Goal: Transaction & Acquisition: Purchase product/service

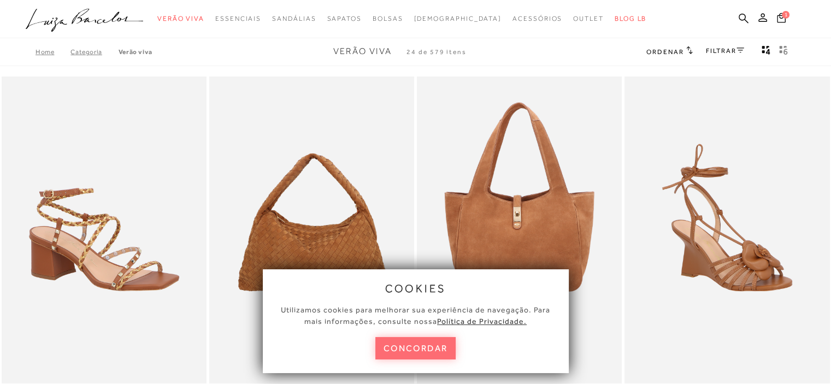
click at [442, 351] on button "concordar" at bounding box center [415, 348] width 81 height 22
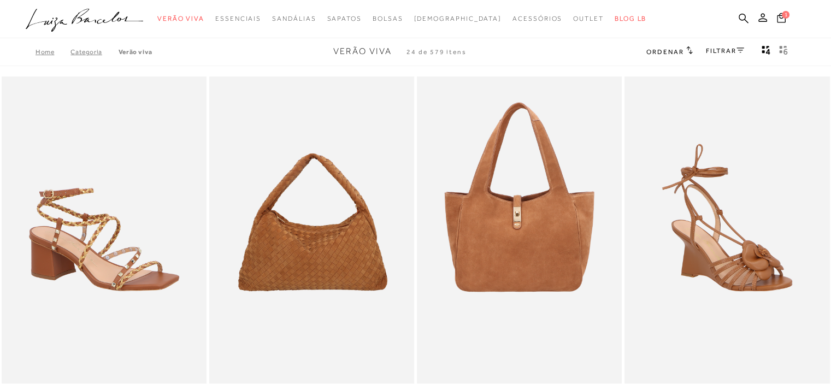
click at [727, 14] on ul ".a{fill-rule:evenodd;} Verão Viva Em alta Favoritos das Influenciadoras Apostas…" at bounding box center [407, 19] width 763 height 20
click at [740, 17] on icon at bounding box center [743, 18] width 10 height 10
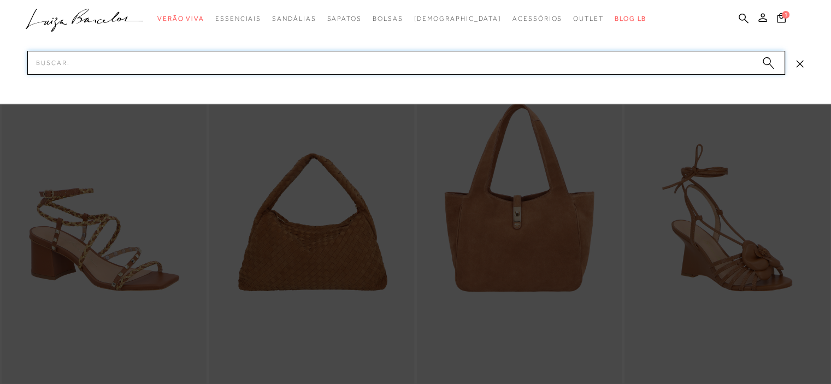
paste input "13720007"
type input "13720007"
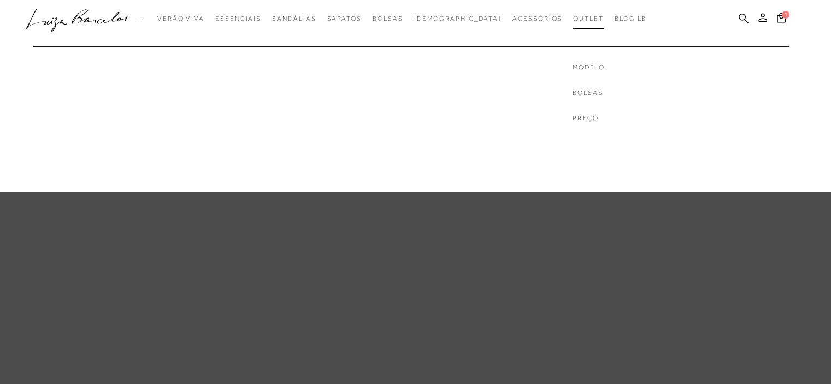
click at [573, 21] on span "Outlet" at bounding box center [588, 19] width 31 height 8
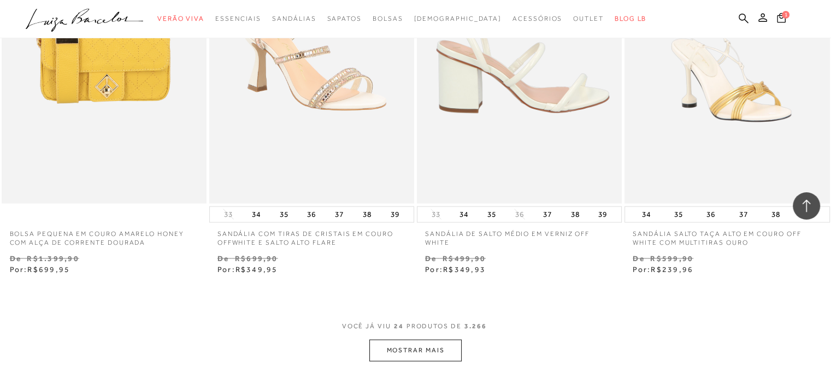
scroll to position [2239, 0]
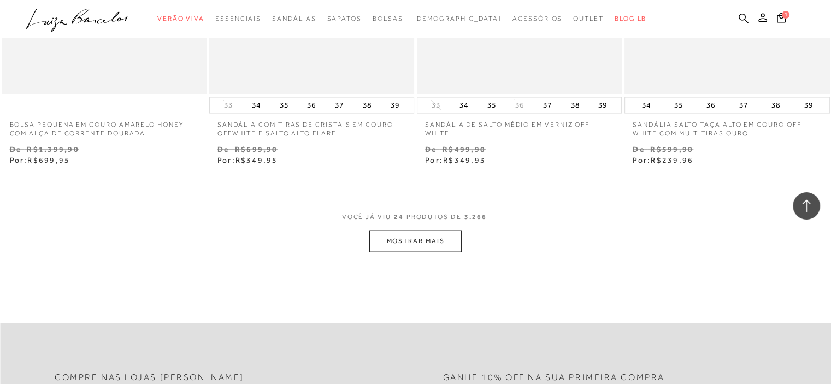
click at [428, 245] on button "MOSTRAR MAIS" at bounding box center [415, 240] width 92 height 21
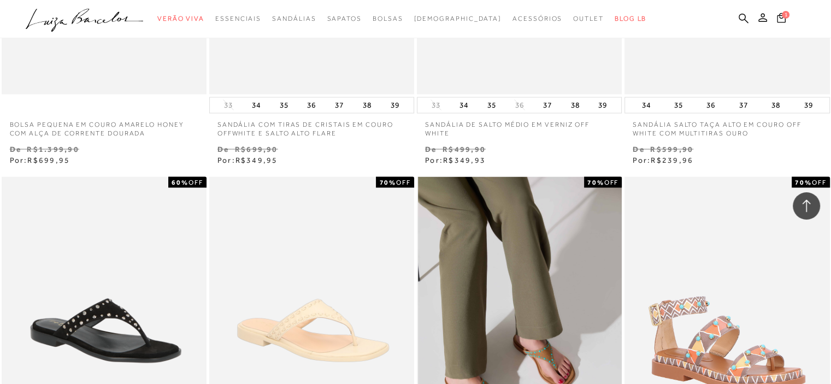
scroll to position [2403, 0]
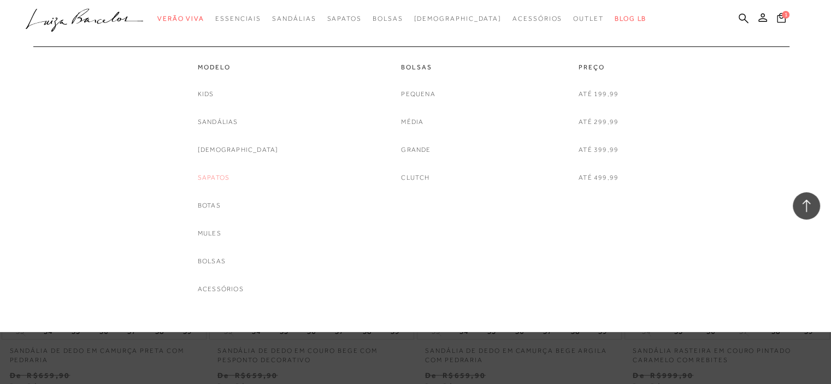
click at [229, 174] on link "Sapatos" at bounding box center [214, 177] width 32 height 11
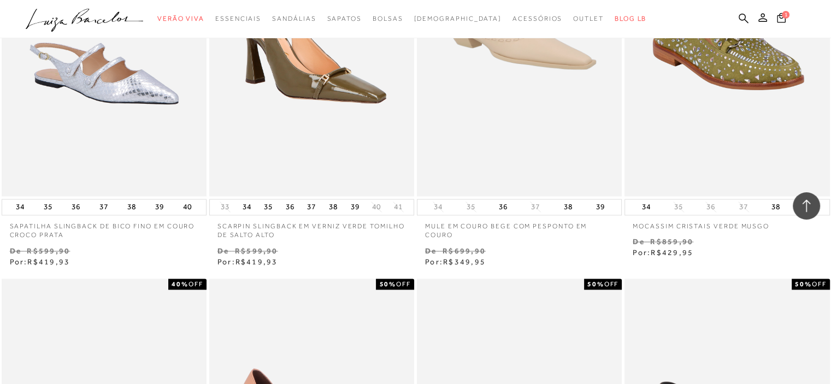
scroll to position [1693, 0]
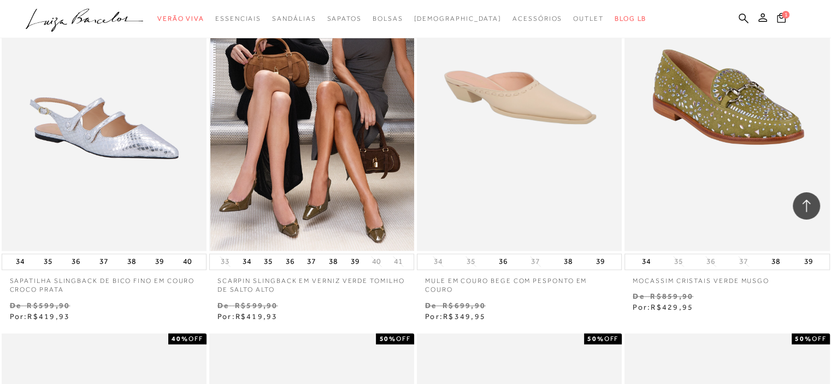
click at [354, 175] on img at bounding box center [312, 96] width 204 height 307
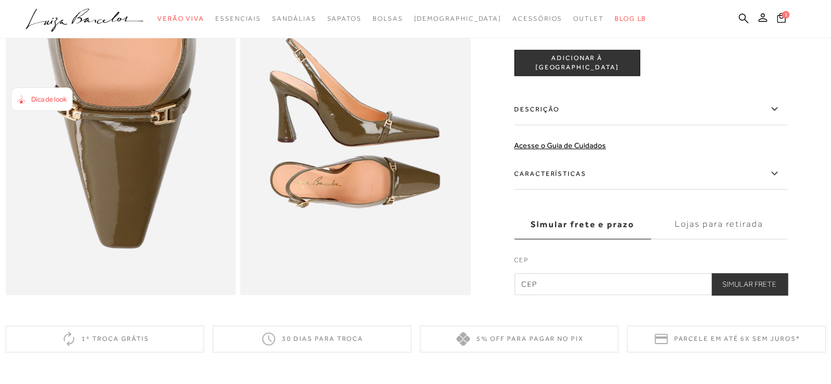
scroll to position [655, 0]
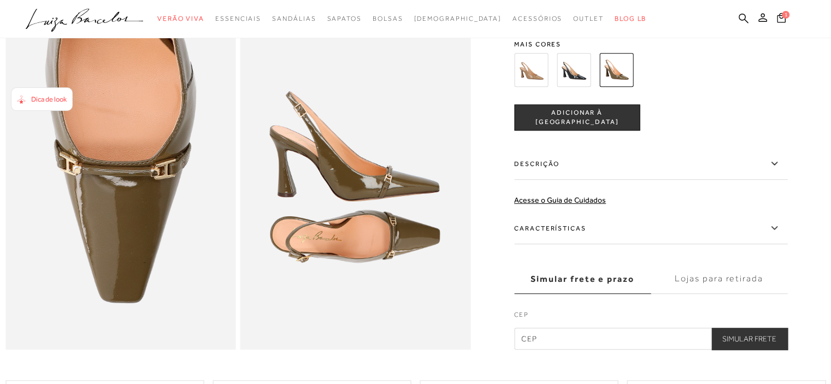
click at [534, 87] on img at bounding box center [531, 70] width 34 height 34
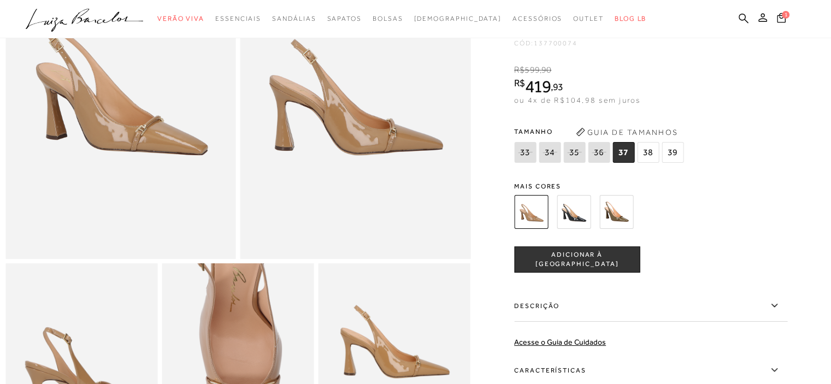
scroll to position [273, 0]
